Goal: Go to known website: Access a specific website the user already knows

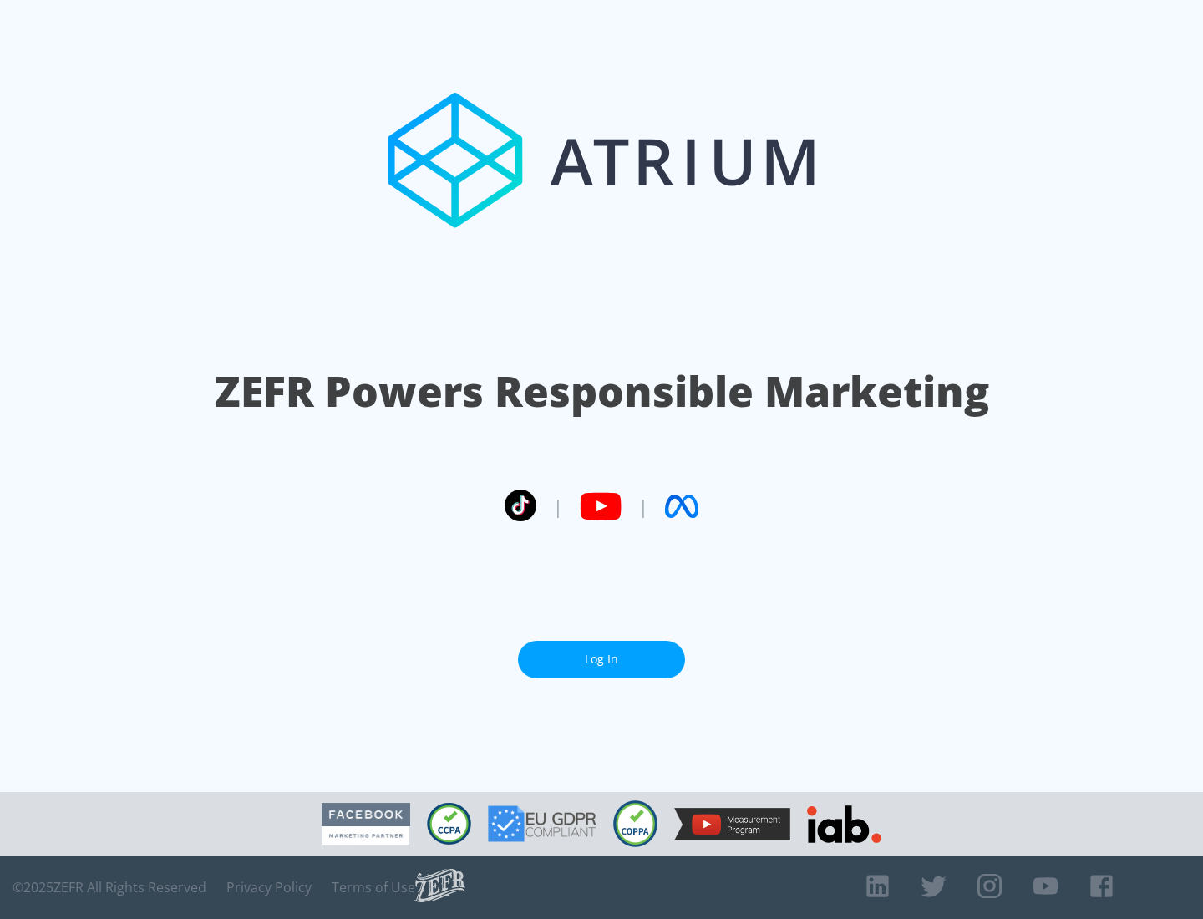
click at [601, 659] on link "Log In" at bounding box center [601, 660] width 167 height 38
